Goal: Information Seeking & Learning: Learn about a topic

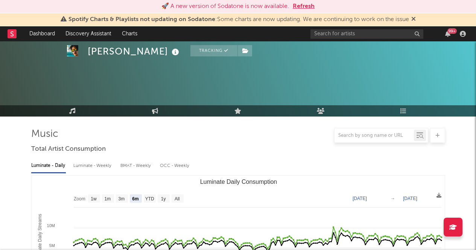
select select "6m"
select select "1w"
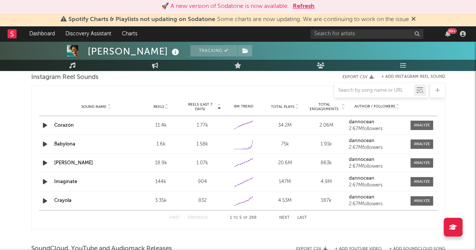
scroll to position [1111, 0]
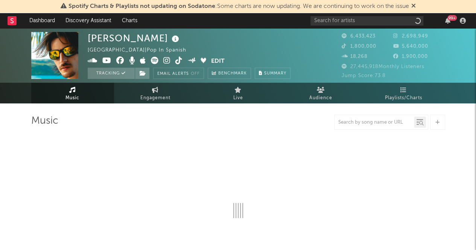
select select "6m"
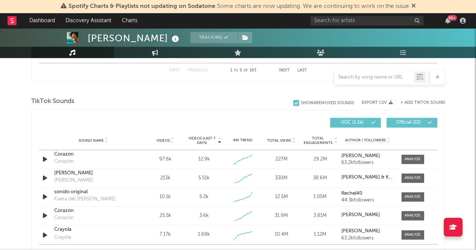
scroll to position [532, 0]
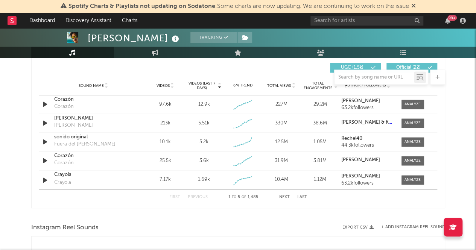
click at [16, 171] on div "[PERSON_NAME] Tracking [GEOGRAPHIC_DATA] | Pop in Spanish Edit Tracking Email A…" at bounding box center [238, 65] width 476 height 1138
click at [411, 102] on div at bounding box center [413, 105] width 16 height 6
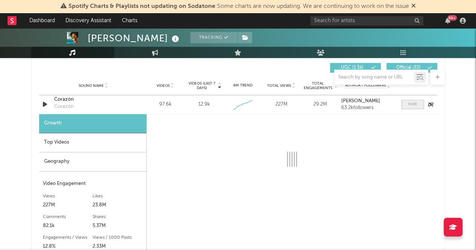
select select "1w"
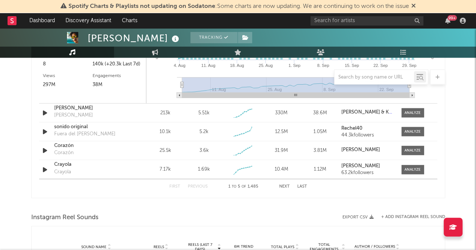
scroll to position [751, 0]
click at [415, 148] on div at bounding box center [413, 150] width 16 height 6
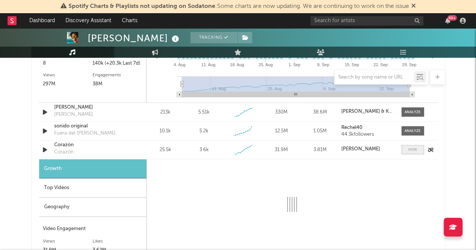
select select "1w"
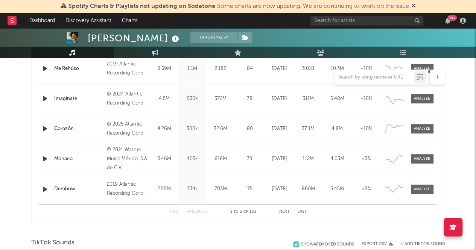
scroll to position [256, 0]
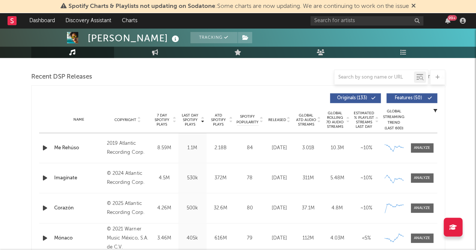
click at [13, 55] on div "Music Engagement Live Audience Playlists/Charts" at bounding box center [238, 52] width 476 height 11
